Goal: Book appointment/travel/reservation

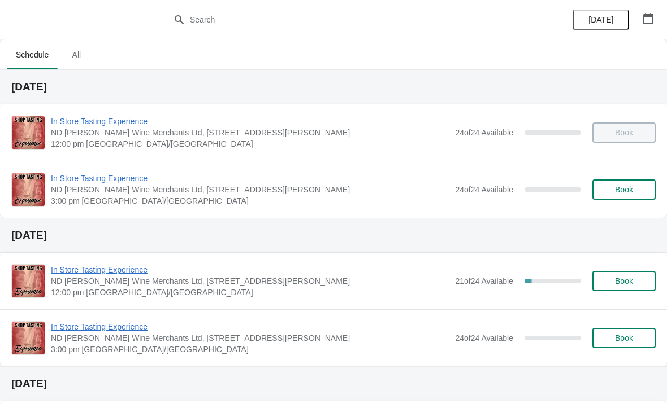
click at [655, 25] on button "button" at bounding box center [648, 18] width 20 height 20
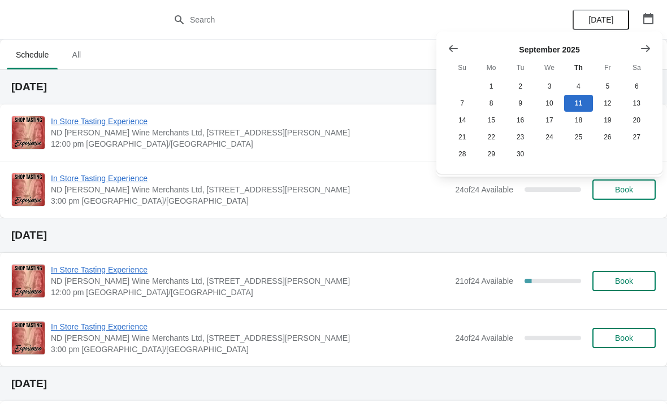
click at [650, 56] on button "Show next month, October 2025" at bounding box center [645, 48] width 20 height 20
click at [637, 108] on button "11" at bounding box center [636, 103] width 29 height 17
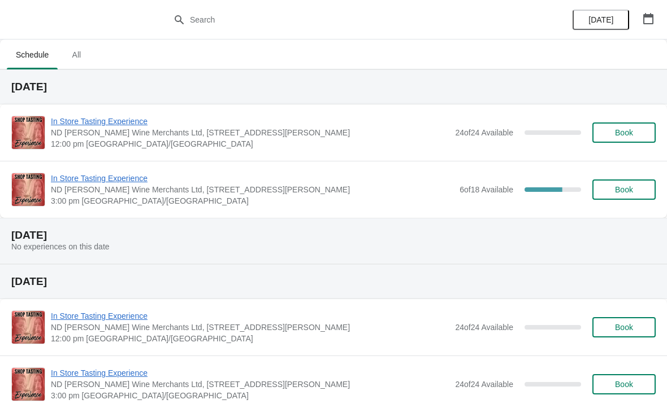
click at [72, 178] on span "In Store Tasting Experience" at bounding box center [252, 178] width 403 height 11
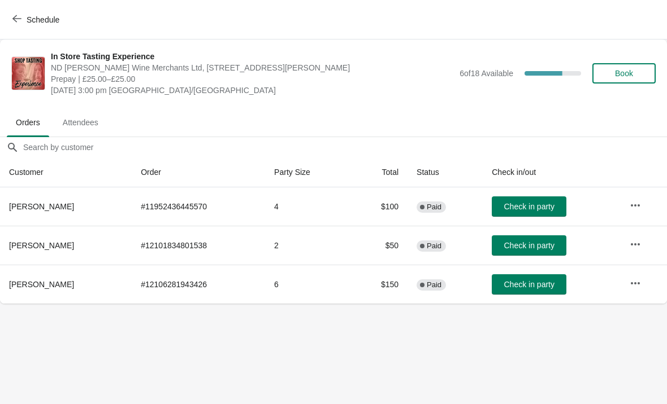
click at [18, 24] on span "button" at bounding box center [16, 19] width 9 height 11
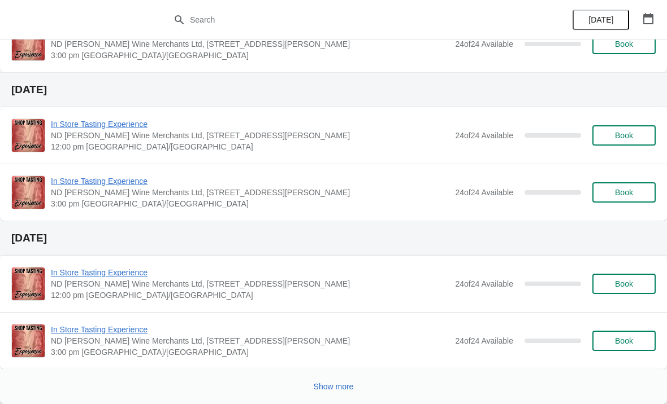
scroll to position [786, 0]
click at [327, 377] on button "Show more" at bounding box center [333, 387] width 49 height 20
click at [330, 397] on button "Show more" at bounding box center [333, 387] width 49 height 20
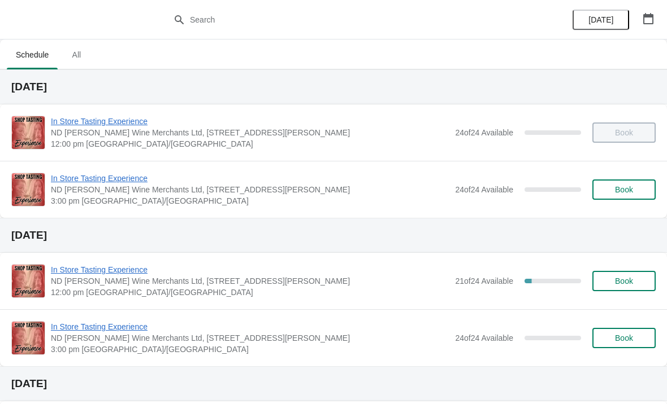
click at [660, 10] on div "[DATE]" at bounding box center [612, 20] width 107 height 40
click at [649, 19] on icon "button" at bounding box center [647, 18] width 11 height 11
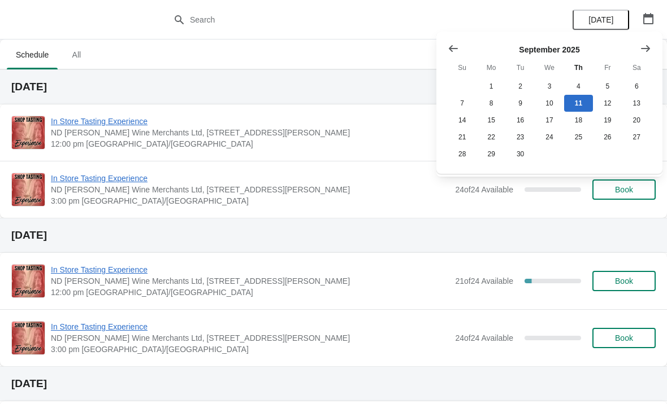
click at [644, 52] on icon "Show next month, October 2025" at bounding box center [644, 48] width 11 height 11
click at [639, 106] on button "11" at bounding box center [636, 103] width 29 height 17
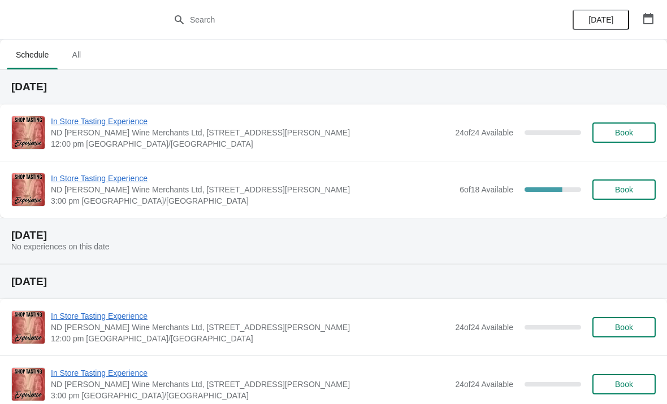
click at [137, 177] on span "In Store Tasting Experience" at bounding box center [252, 178] width 403 height 11
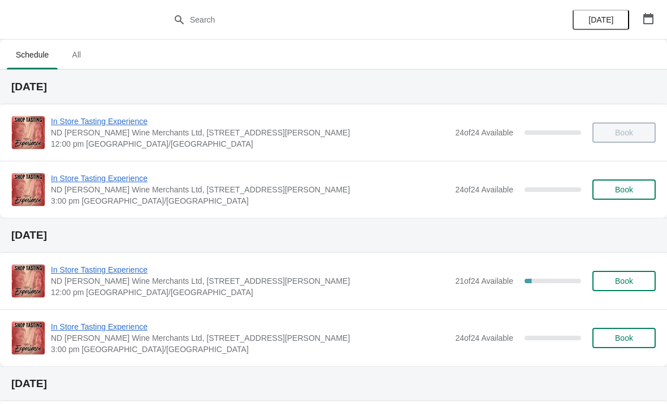
click at [651, 20] on icon "button" at bounding box center [647, 18] width 11 height 11
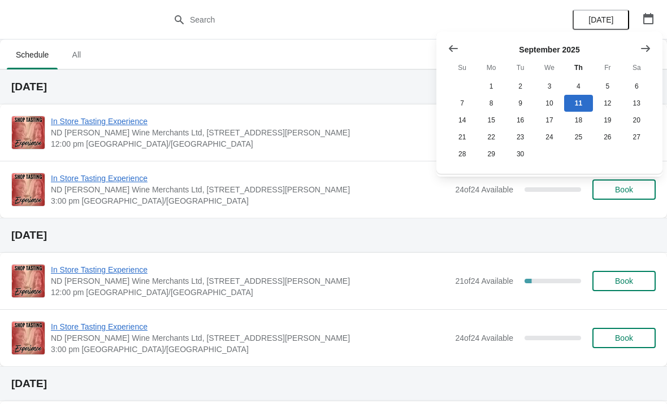
click at [648, 49] on icon "Show next month, October 2025" at bounding box center [645, 48] width 9 height 7
click at [640, 103] on button "11" at bounding box center [636, 103] width 29 height 17
